Goal: Transaction & Acquisition: Purchase product/service

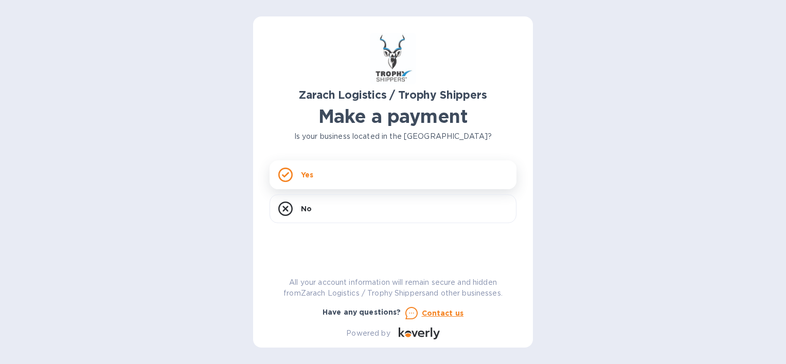
click at [299, 175] on div "Yes" at bounding box center [393, 175] width 247 height 29
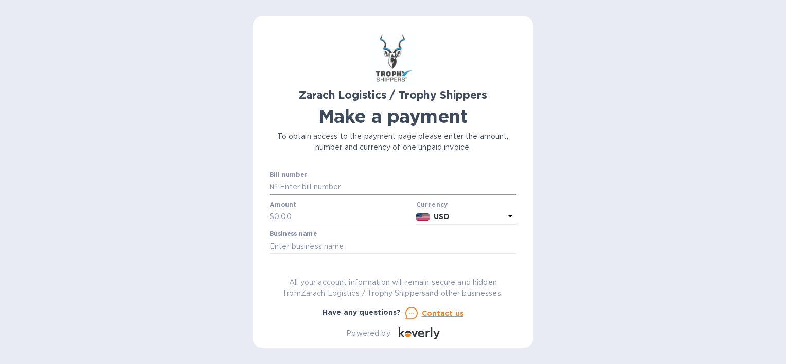
click at [317, 191] on input "text" at bounding box center [397, 187] width 239 height 15
type input "B00174058"
click at [283, 216] on input "text" at bounding box center [343, 216] width 138 height 15
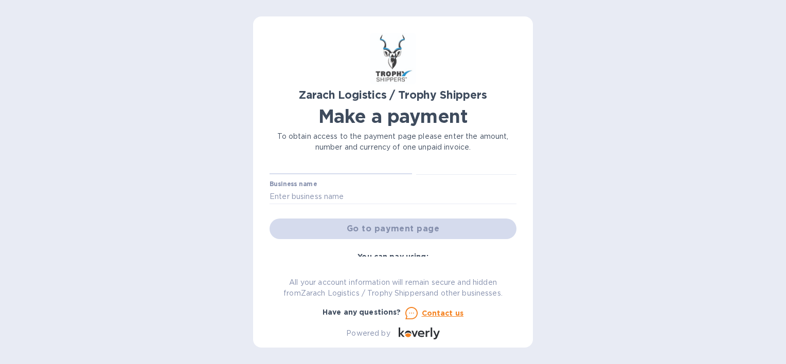
scroll to position [63, 0]
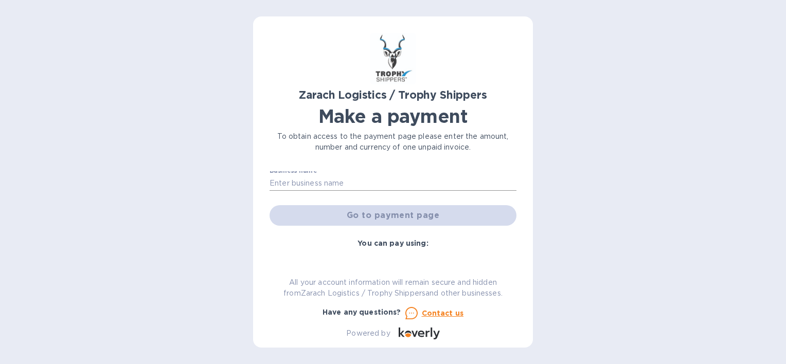
type input "1,419.90"
click at [362, 188] on input "text" at bounding box center [393, 182] width 247 height 15
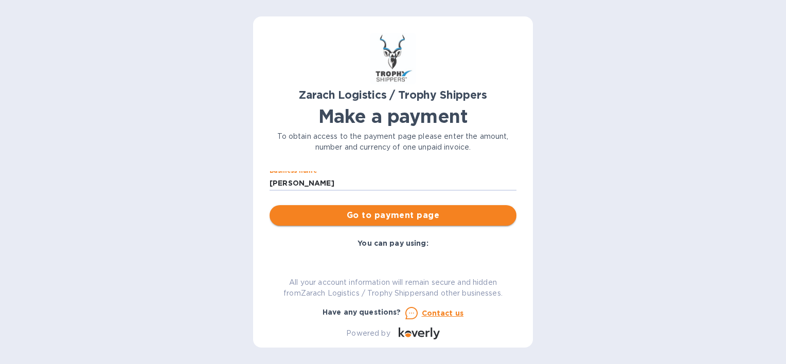
type input "[PERSON_NAME]"
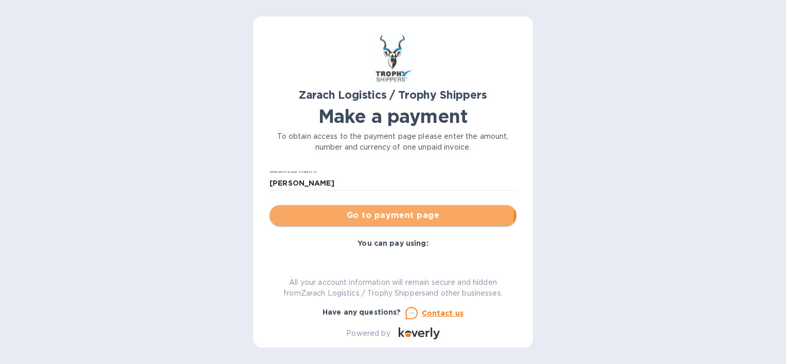
click at [369, 210] on span "Go to payment page" at bounding box center [393, 215] width 231 height 12
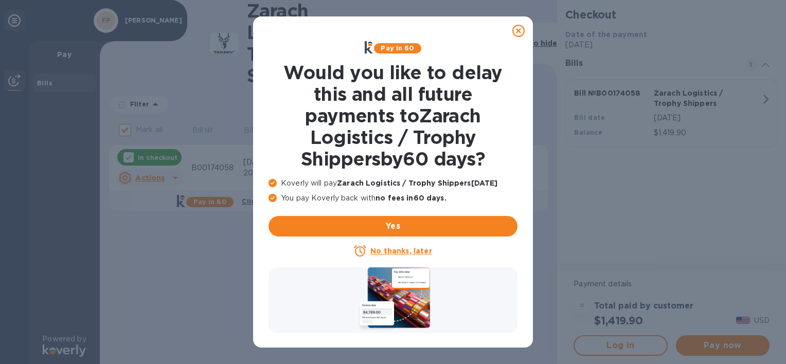
click at [524, 24] on div at bounding box center [518, 31] width 21 height 21
click at [517, 31] on icon at bounding box center [519, 31] width 12 height 12
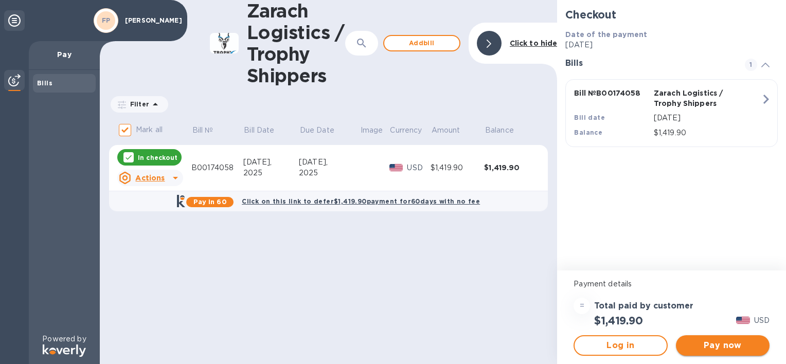
click at [737, 347] on span "Pay now" at bounding box center [722, 346] width 77 height 12
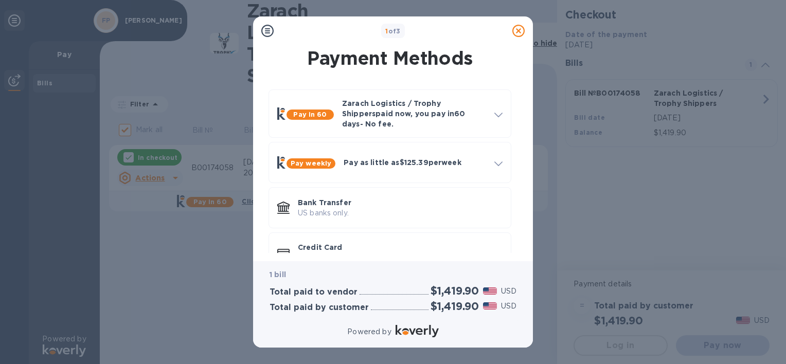
scroll to position [28, 0]
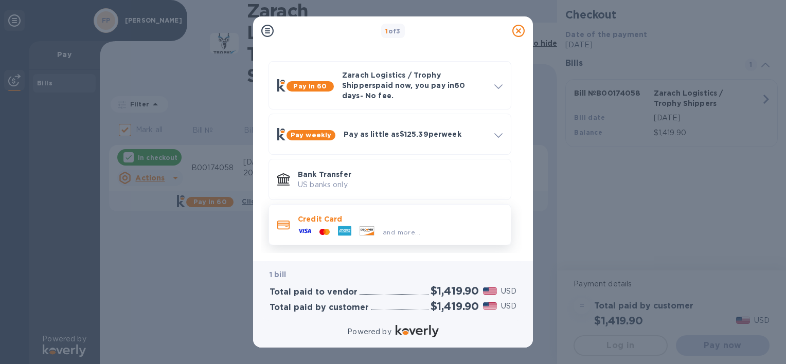
click at [324, 214] on p "Credit Card" at bounding box center [400, 219] width 205 height 10
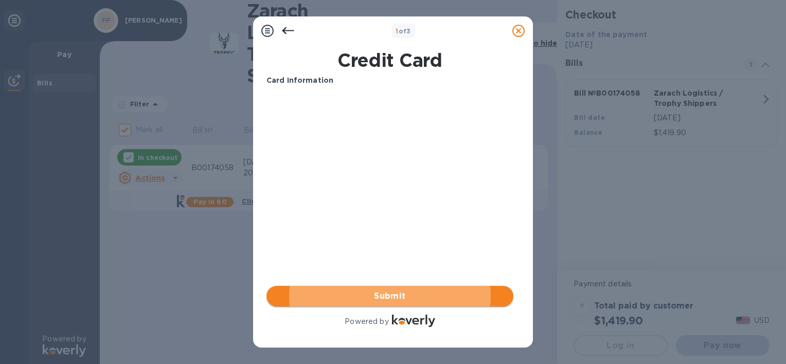
click at [447, 297] on span "Submit" at bounding box center [390, 296] width 231 height 12
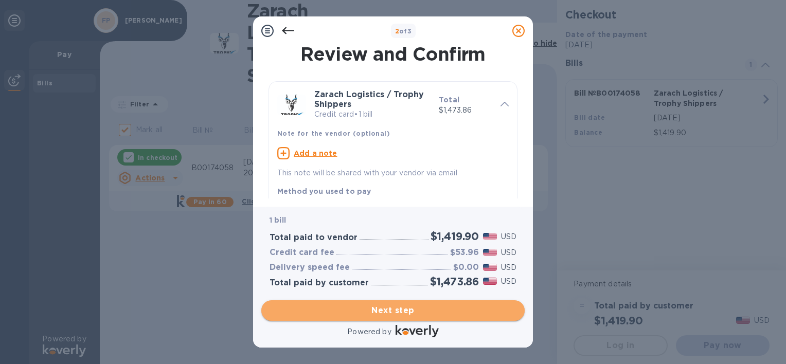
click at [444, 309] on span "Next step" at bounding box center [393, 311] width 247 height 12
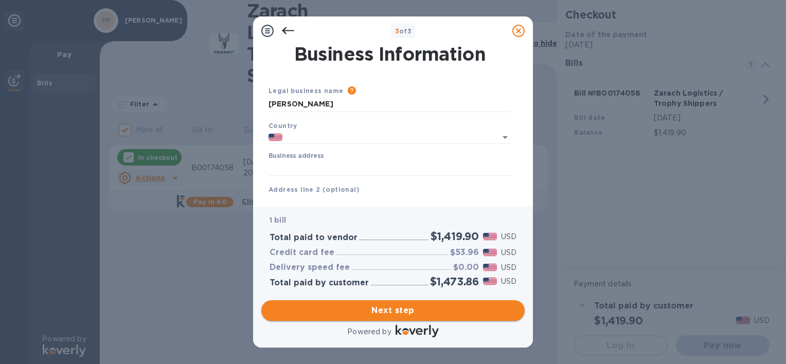
type input "[GEOGRAPHIC_DATA]"
click at [371, 160] on div "Business address" at bounding box center [390, 164] width 243 height 24
click at [327, 168] on input "Business address" at bounding box center [390, 168] width 243 height 15
type input "[STREET_ADDRESS]"
drag, startPoint x: 525, startPoint y: 122, endPoint x: 526, endPoint y: 138, distance: 16.5
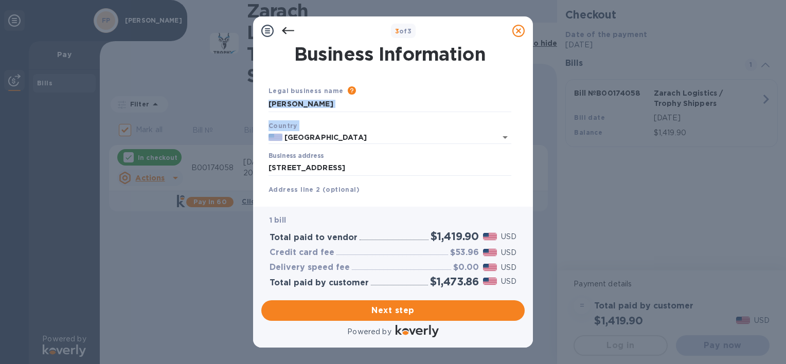
click at [526, 138] on div "Business Information Legal business name Please provide the legal name that app…" at bounding box center [393, 126] width 280 height 162
click at [477, 196] on input "text" at bounding box center [390, 202] width 243 height 15
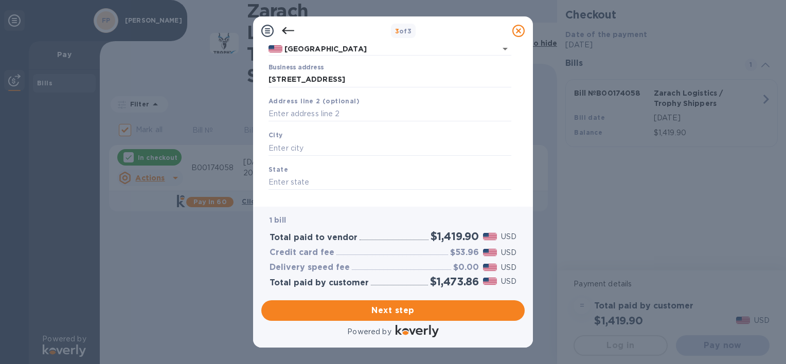
scroll to position [91, 0]
click at [353, 143] on input "text" at bounding box center [390, 145] width 243 height 15
type input "peoria"
click at [319, 182] on input "text" at bounding box center [390, 183] width 243 height 15
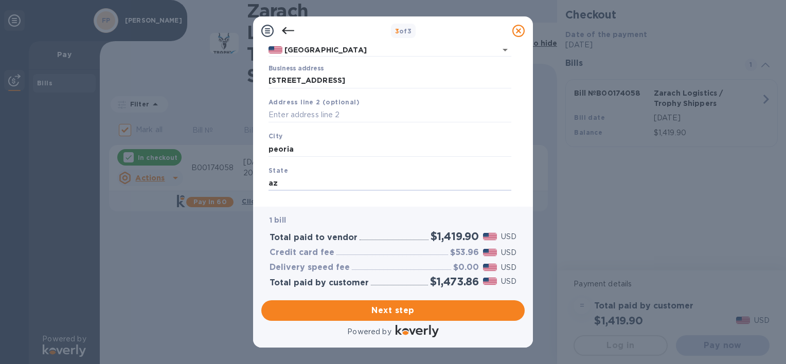
type input "az"
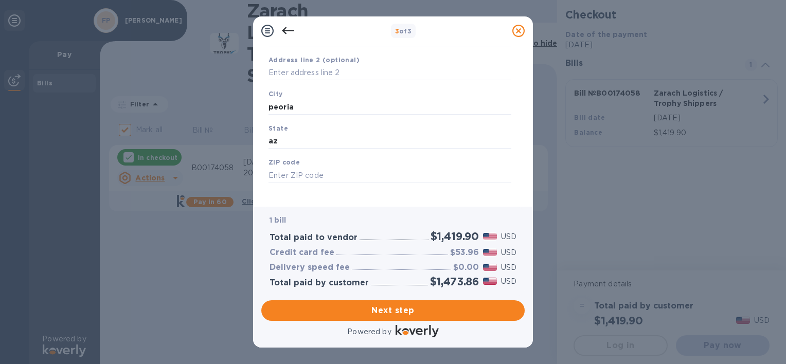
scroll to position [140, 0]
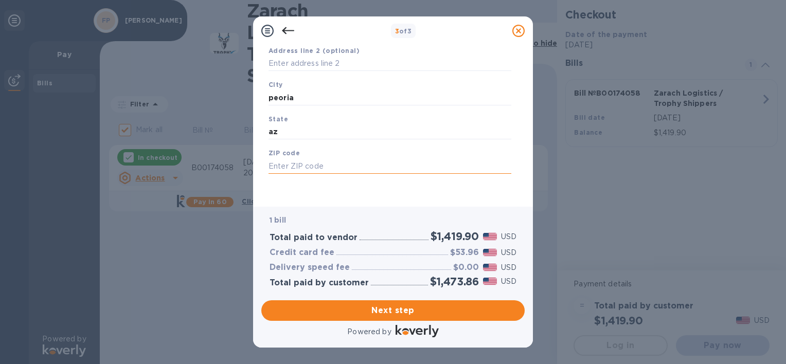
click at [331, 163] on input "text" at bounding box center [390, 166] width 243 height 15
type input "85383"
click at [344, 309] on span "Next step" at bounding box center [393, 311] width 247 height 12
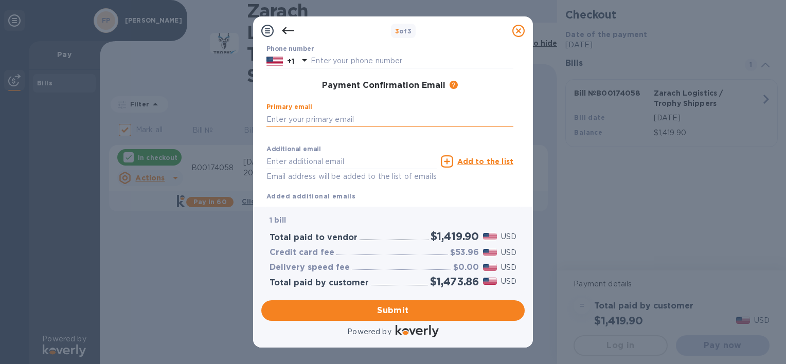
click at [328, 120] on input "text" at bounding box center [390, 119] width 247 height 15
type input "[EMAIL_ADDRESS][DOMAIN_NAME]"
type input "[PERSON_NAME]"
type input "Pacifico"
type input "9044046999"
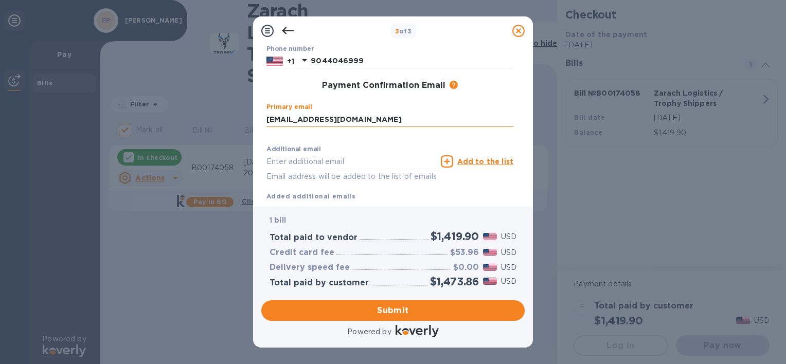
type input "[EMAIL_ADDRESS][DOMAIN_NAME]"
click at [329, 305] on span "Submit" at bounding box center [393, 311] width 247 height 12
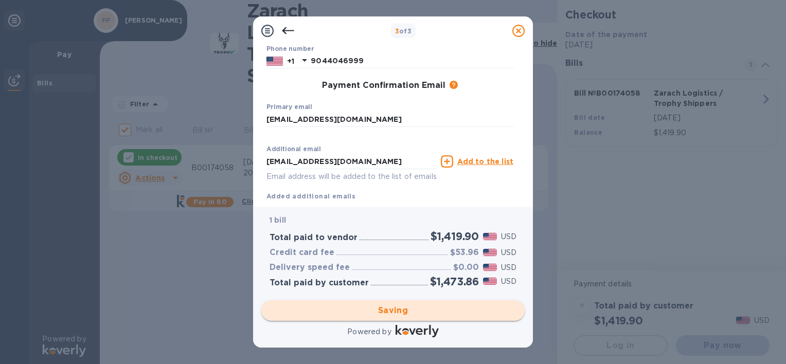
checkbox input "false"
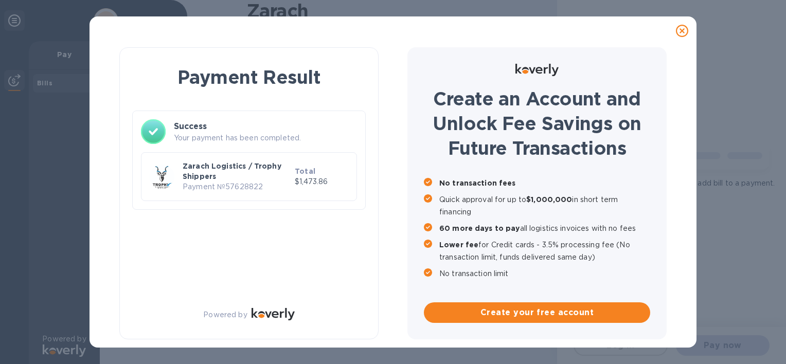
scroll to position [0, 0]
